Goal: Information Seeking & Learning: Learn about a topic

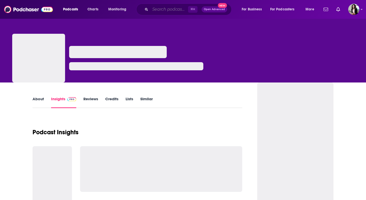
click at [177, 11] on input "Search podcasts, credits, & more..." at bounding box center [169, 9] width 38 height 8
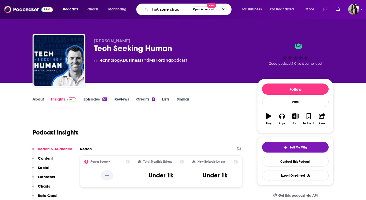
type input "hot zone chuck"
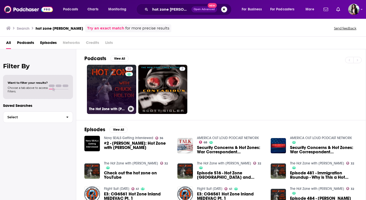
click at [124, 85] on link "32 The Hot Zone with Chuck Holton" at bounding box center [111, 89] width 49 height 49
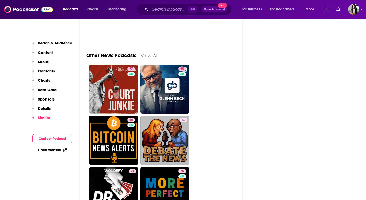
scroll to position [1498, 0]
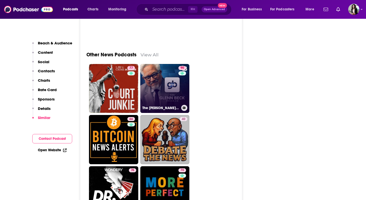
click at [169, 64] on link "90 The Glenn Beck Program" at bounding box center [164, 88] width 49 height 49
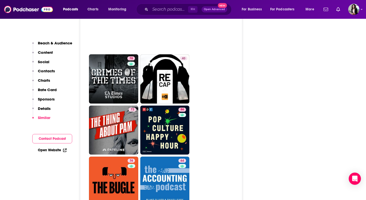
scroll to position [1804, 0]
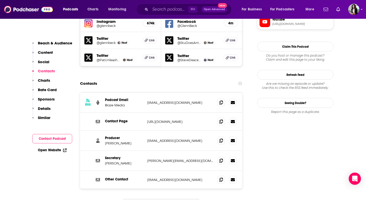
scroll to position [492, 0]
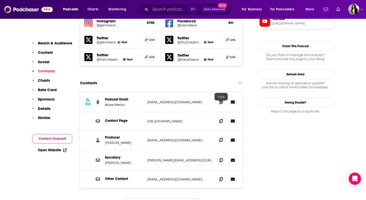
click at [224, 136] on span at bounding box center [221, 140] width 8 height 8
